Goal: Check status

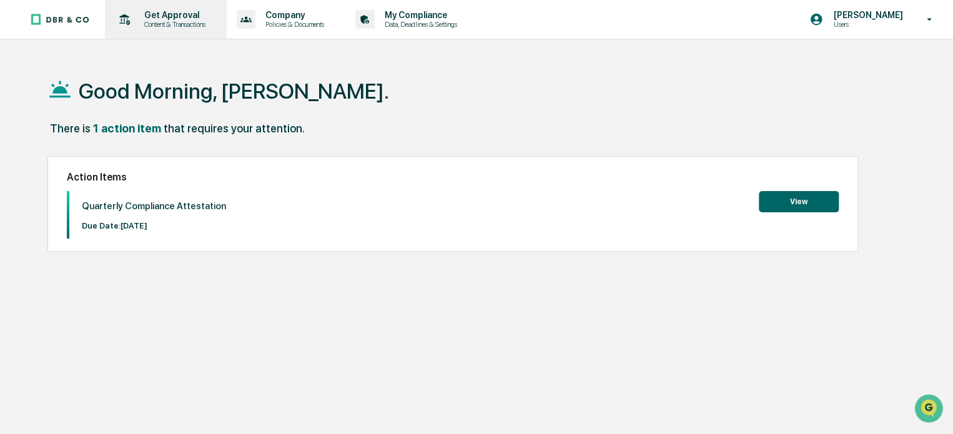
click at [182, 20] on p "Content & Transactions" at bounding box center [172, 24] width 77 height 9
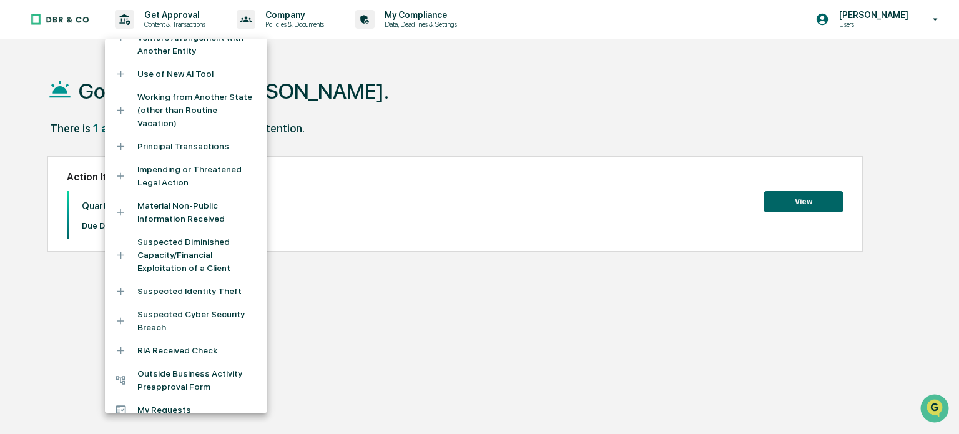
scroll to position [339, 0]
click at [164, 416] on div at bounding box center [479, 217] width 959 height 434
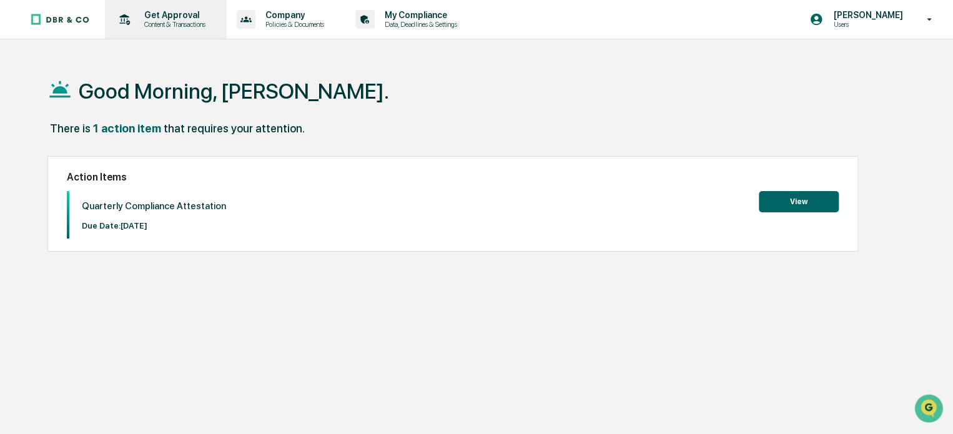
click at [157, 25] on p "Content & Transactions" at bounding box center [172, 24] width 77 height 9
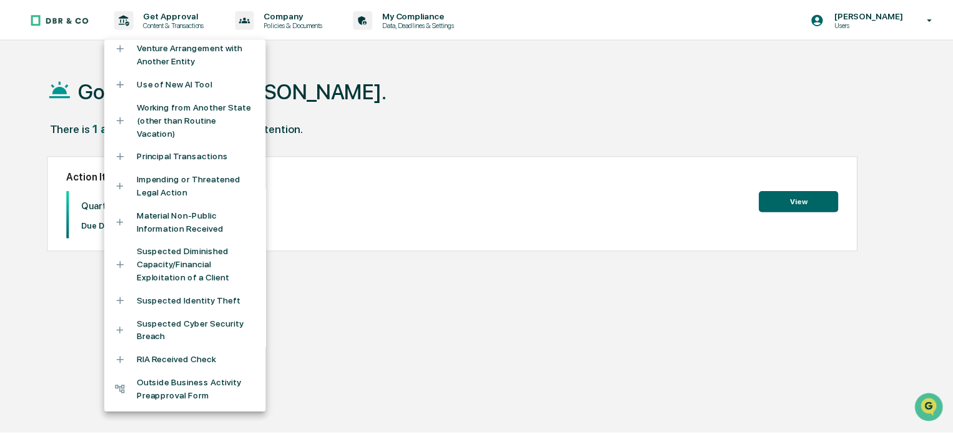
scroll to position [340, 0]
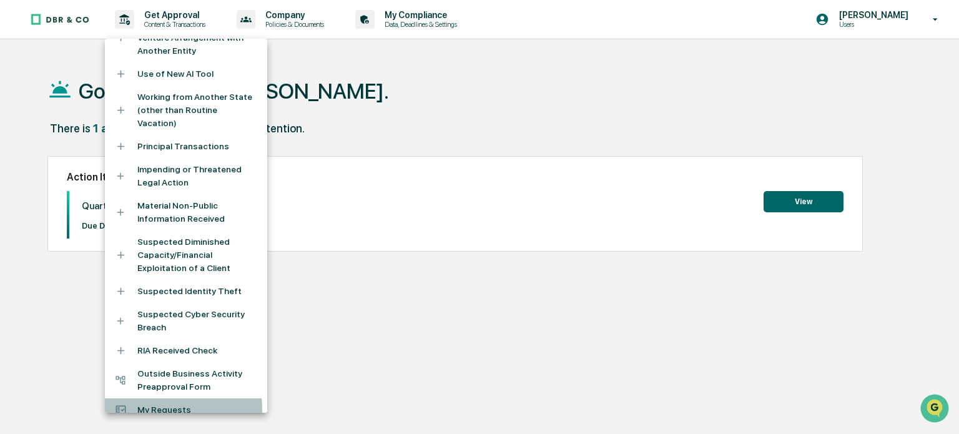
click at [148, 398] on li "My Requests" at bounding box center [186, 409] width 162 height 23
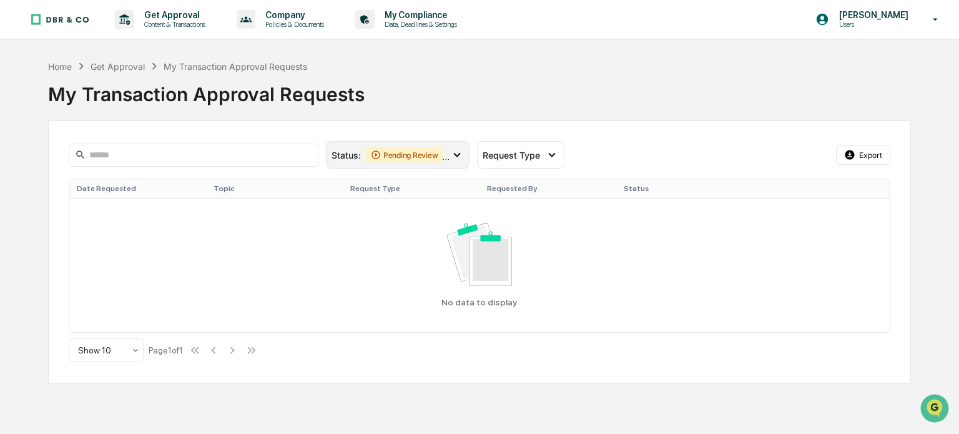
click at [450, 156] on icon at bounding box center [457, 155] width 14 height 14
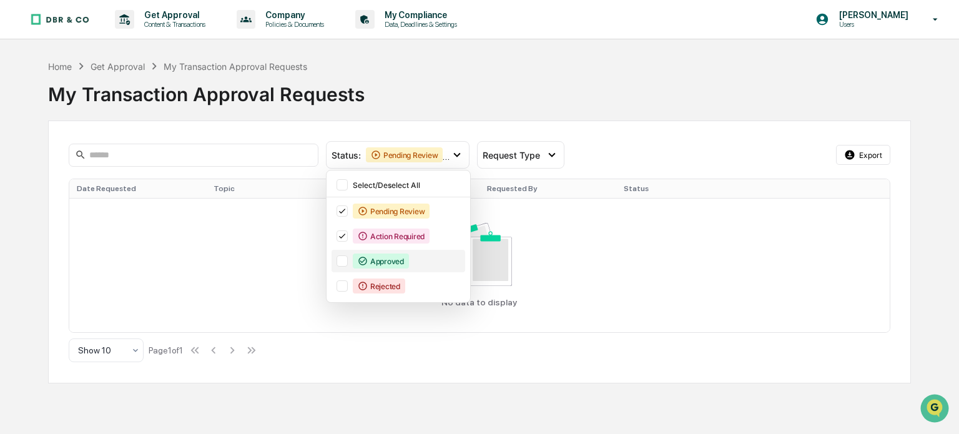
click at [389, 262] on div "Approved" at bounding box center [381, 261] width 56 height 15
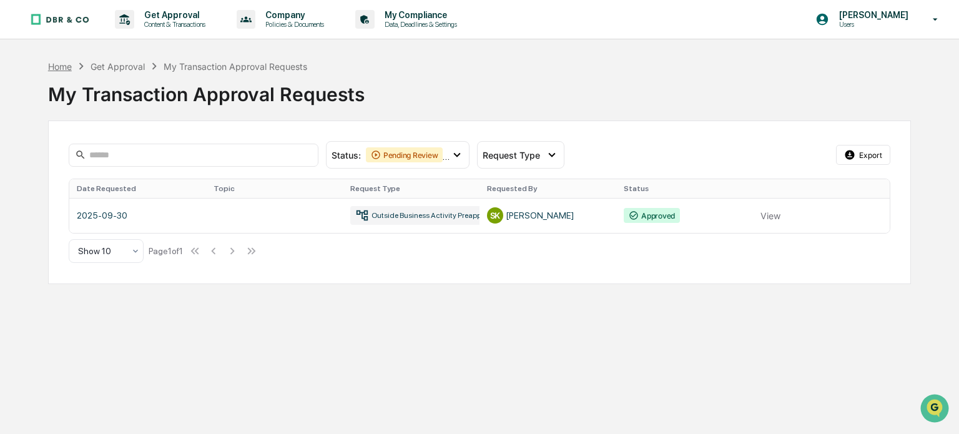
click at [62, 63] on div "Home" at bounding box center [60, 66] width 24 height 11
